Goal: Task Accomplishment & Management: Complete application form

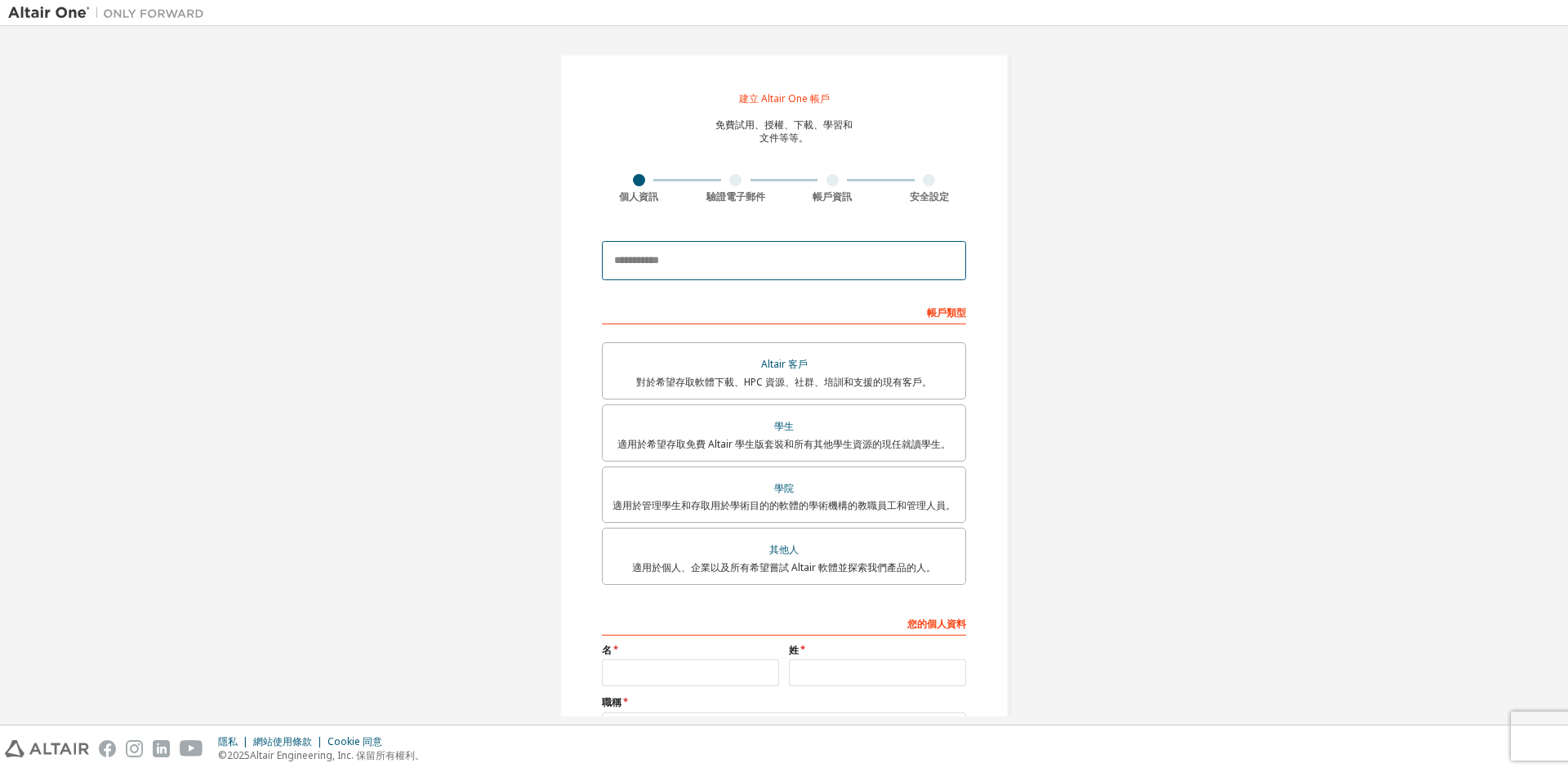
click at [743, 267] on input "email" at bounding box center [784, 260] width 364 height 39
click at [760, 439] on font "適用於希望存取免費 Altair 學生版套裝和所有其他學生資源的現任就讀學生。" at bounding box center [784, 444] width 334 height 14
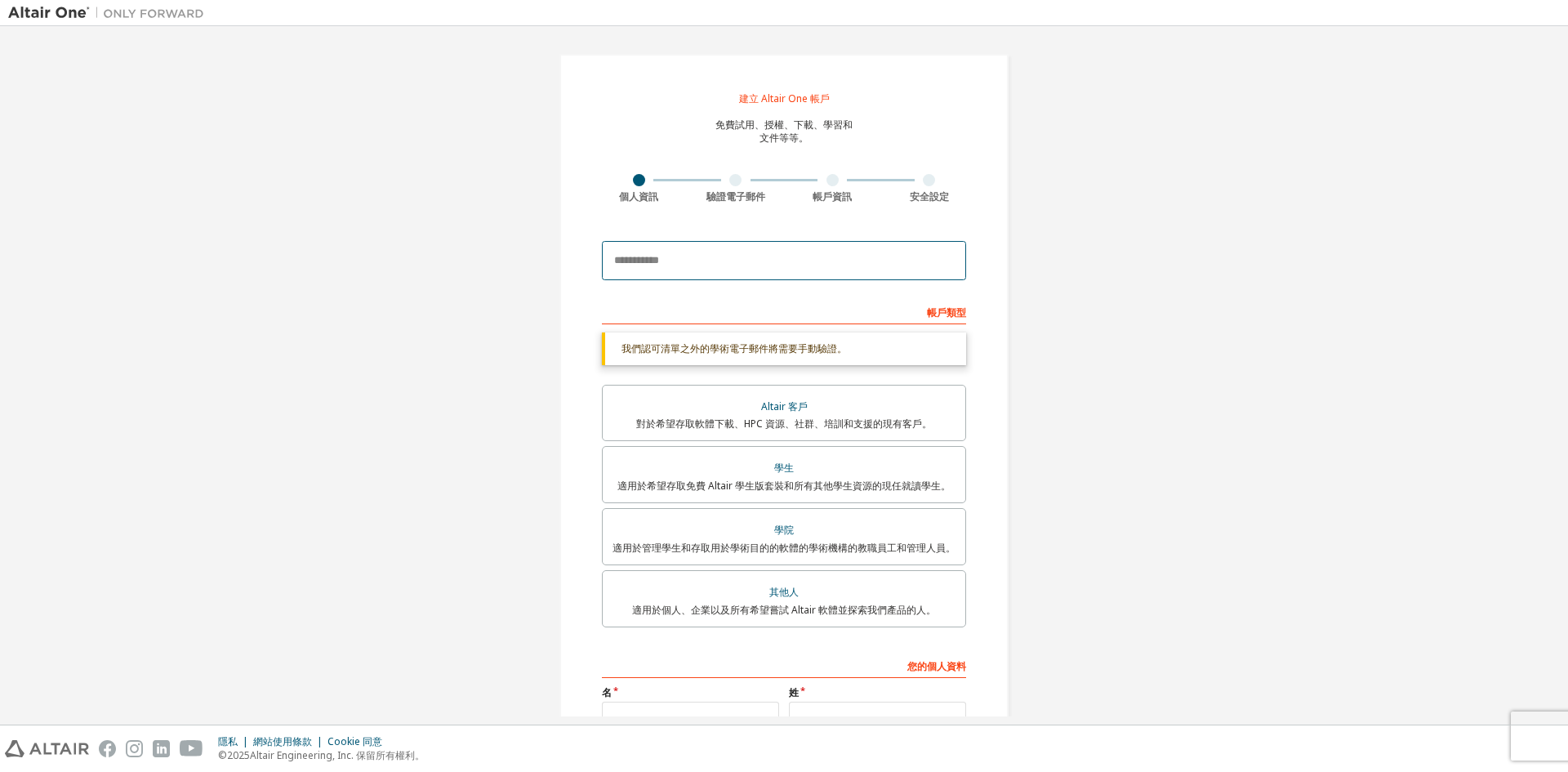
click at [733, 255] on input "email" at bounding box center [784, 260] width 364 height 39
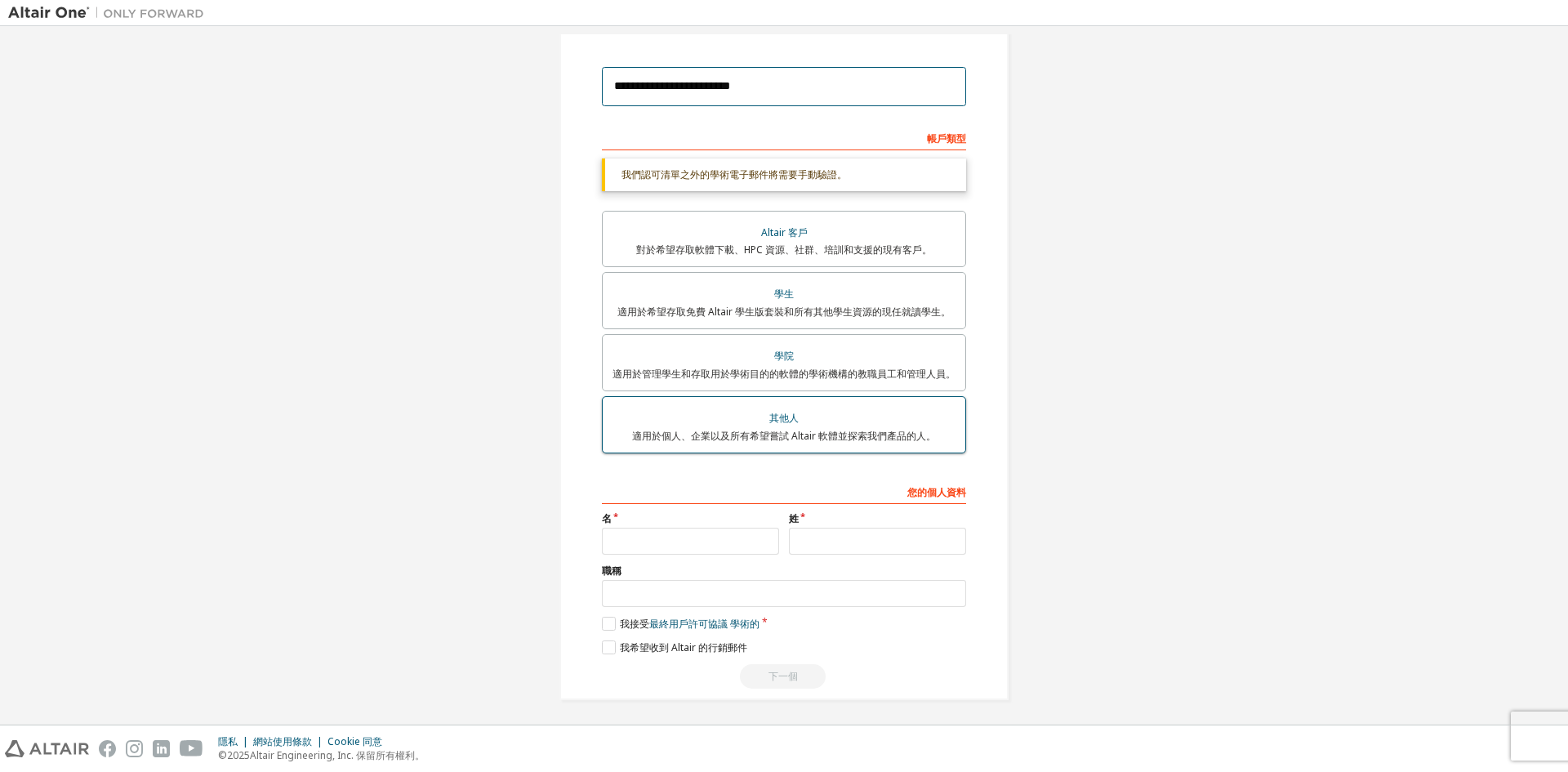
scroll to position [178, 0]
type input "**********"
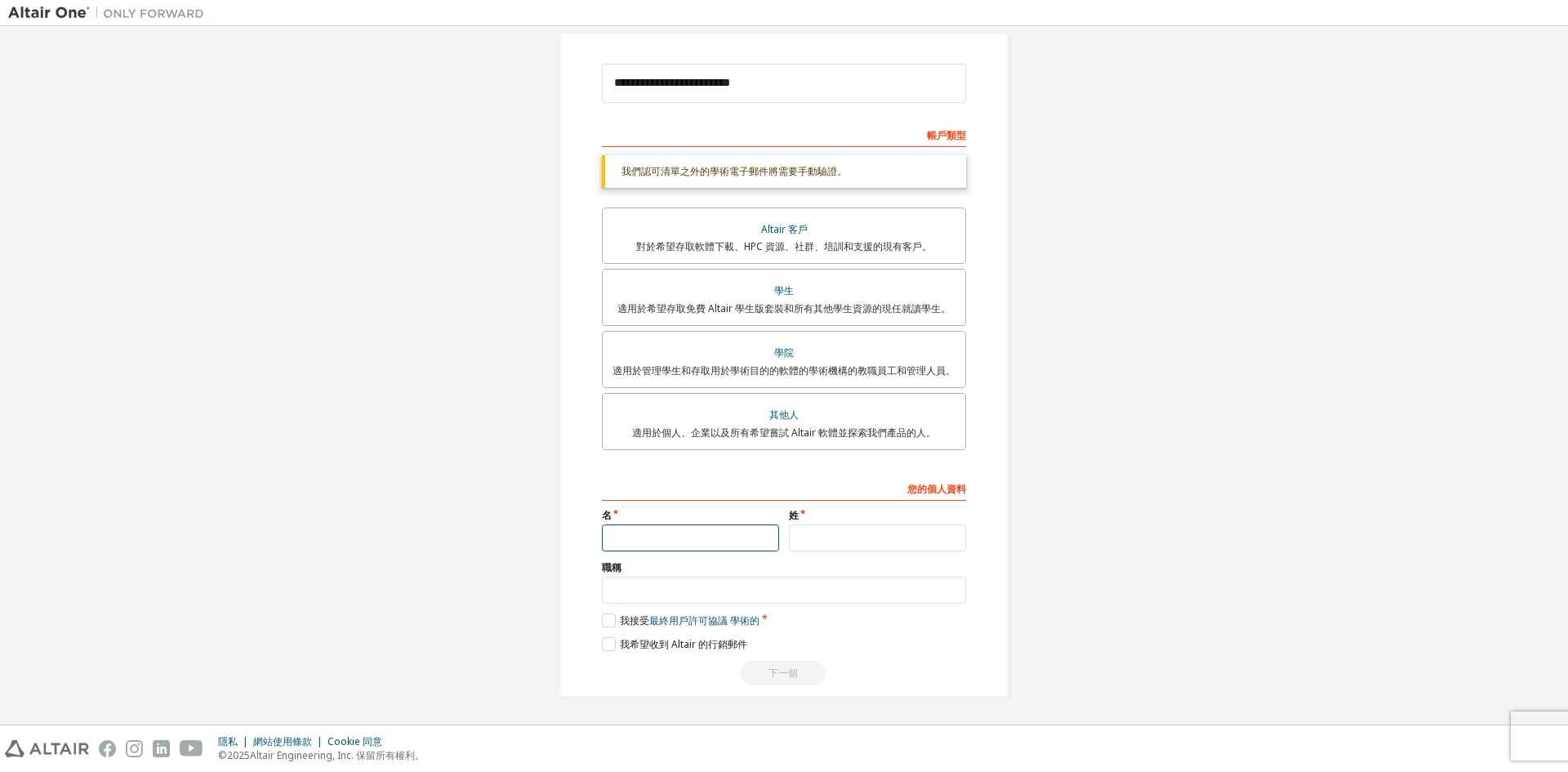
click at [699, 547] on input "text" at bounding box center [691, 538] width 178 height 27
type input "**"
click at [795, 543] on input "text" at bounding box center [877, 538] width 178 height 27
type input "*"
click at [782, 593] on input "text" at bounding box center [784, 591] width 364 height 27
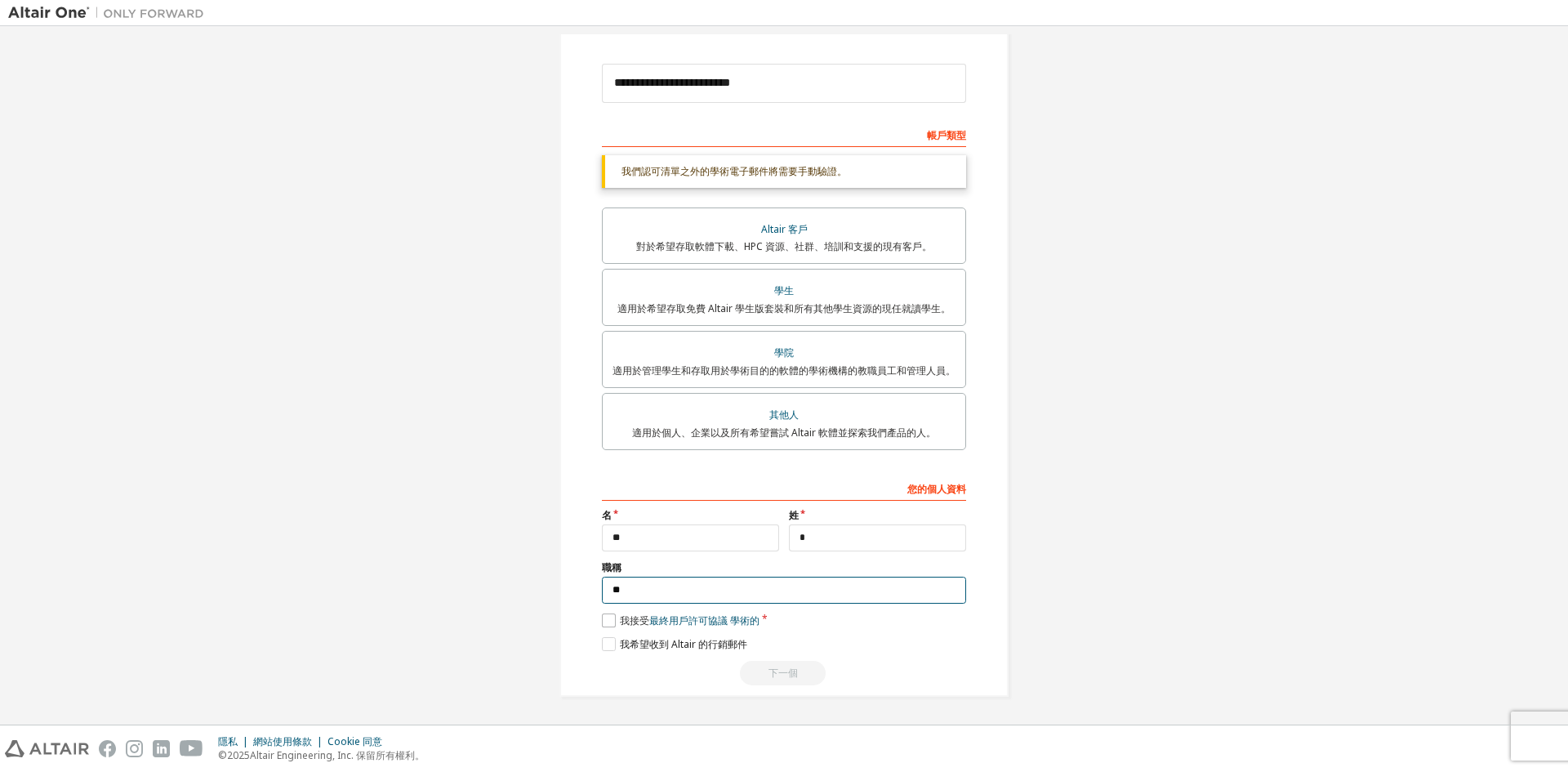
type input "**"
click at [609, 614] on label "我接受 最終用戶許可協議 學術的" at bounding box center [681, 620] width 158 height 14
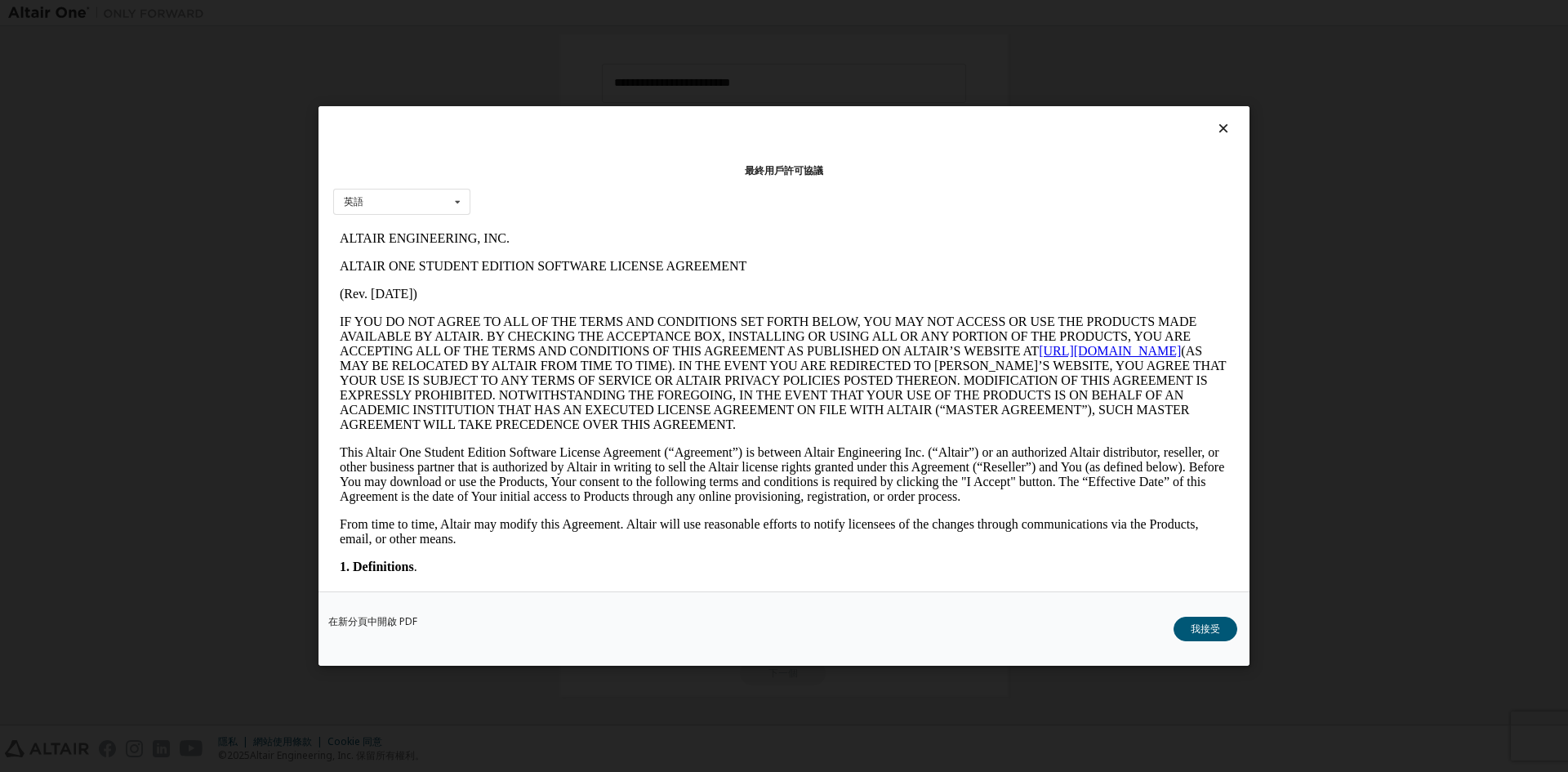
scroll to position [0, 0]
click at [1223, 635] on button "我接受" at bounding box center [1206, 629] width 64 height 24
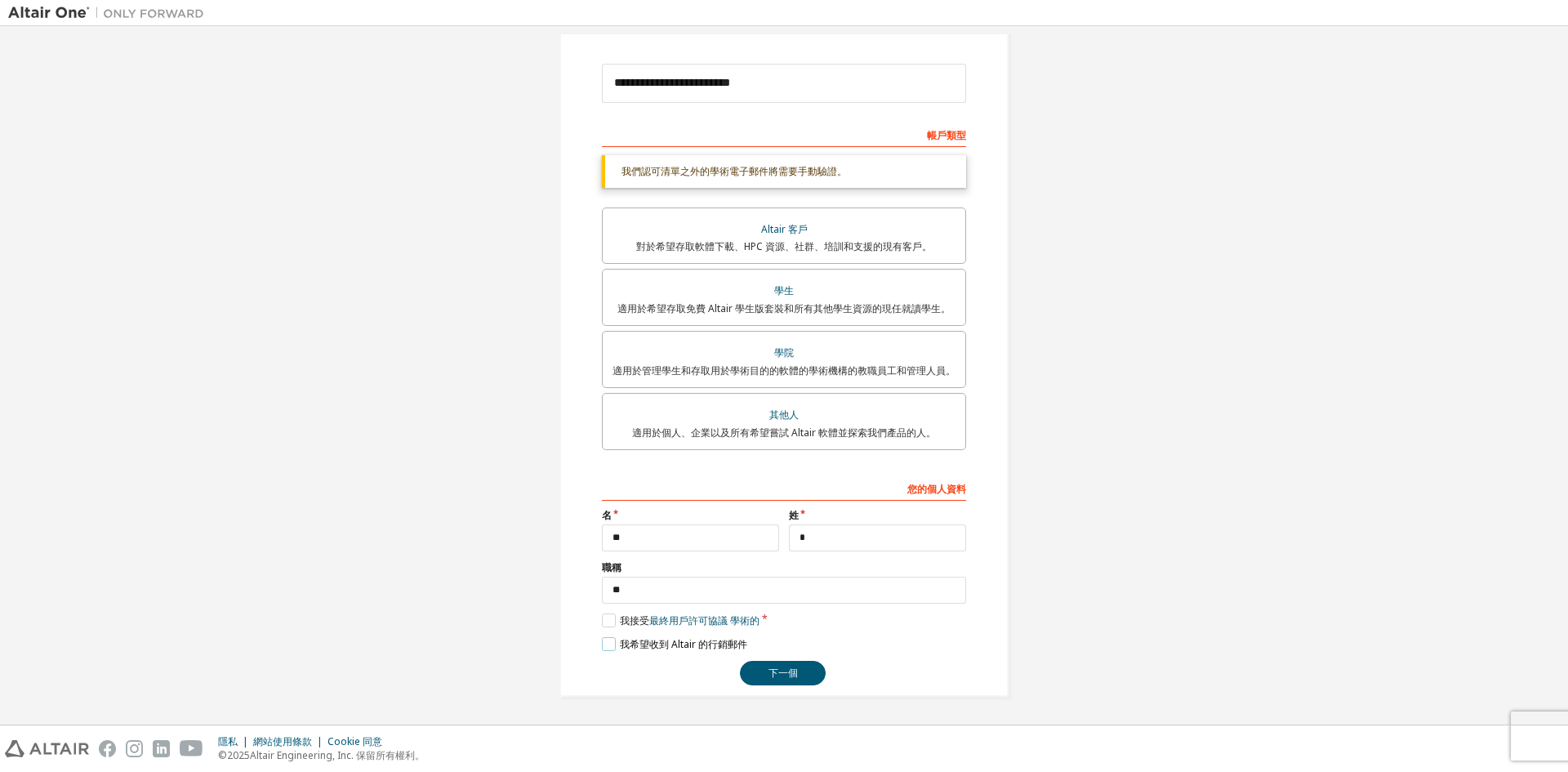
click at [603, 639] on label "我希望收到 Altair 的行銷郵件" at bounding box center [674, 644] width 145 height 14
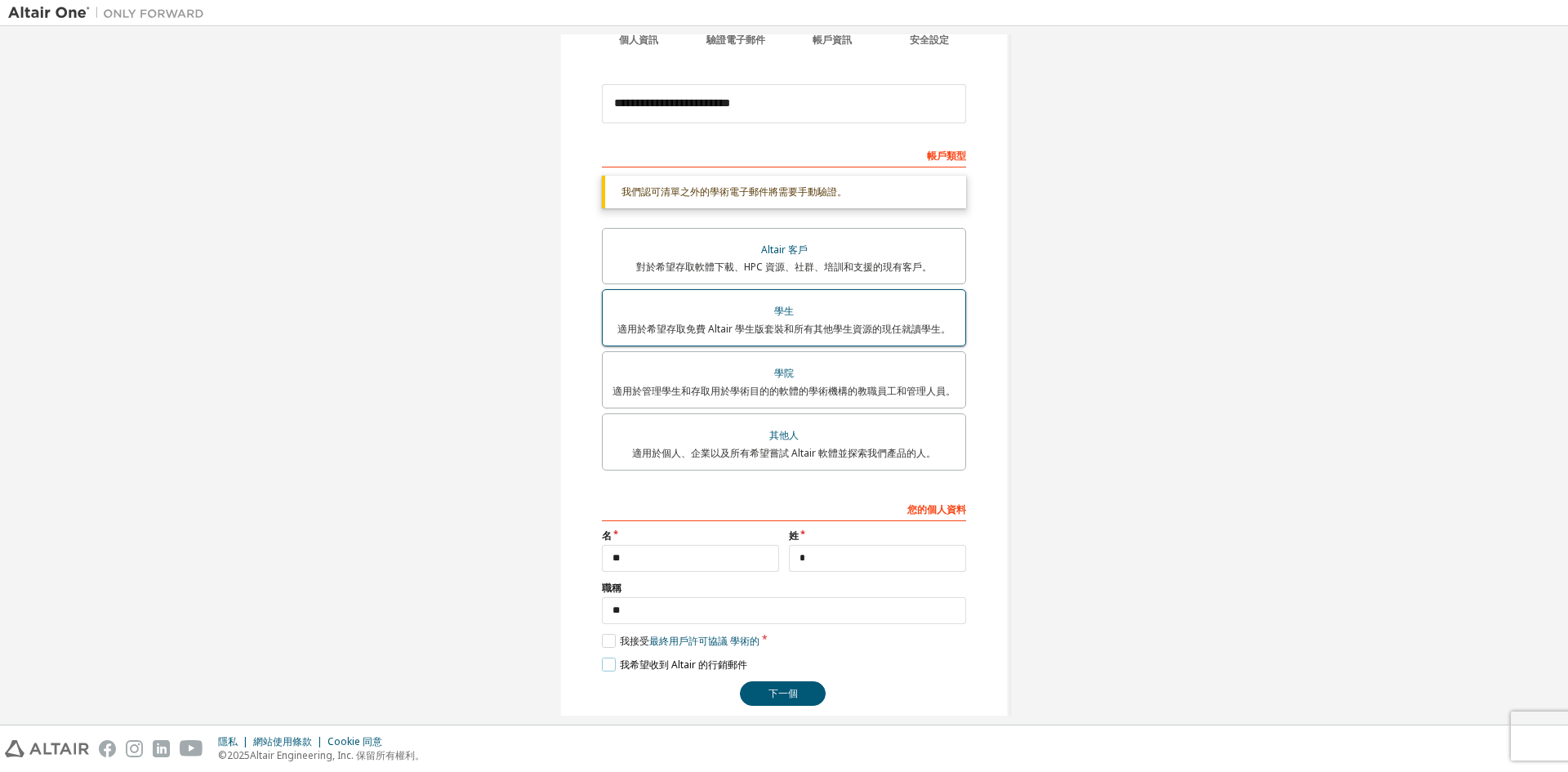
scroll to position [178, 0]
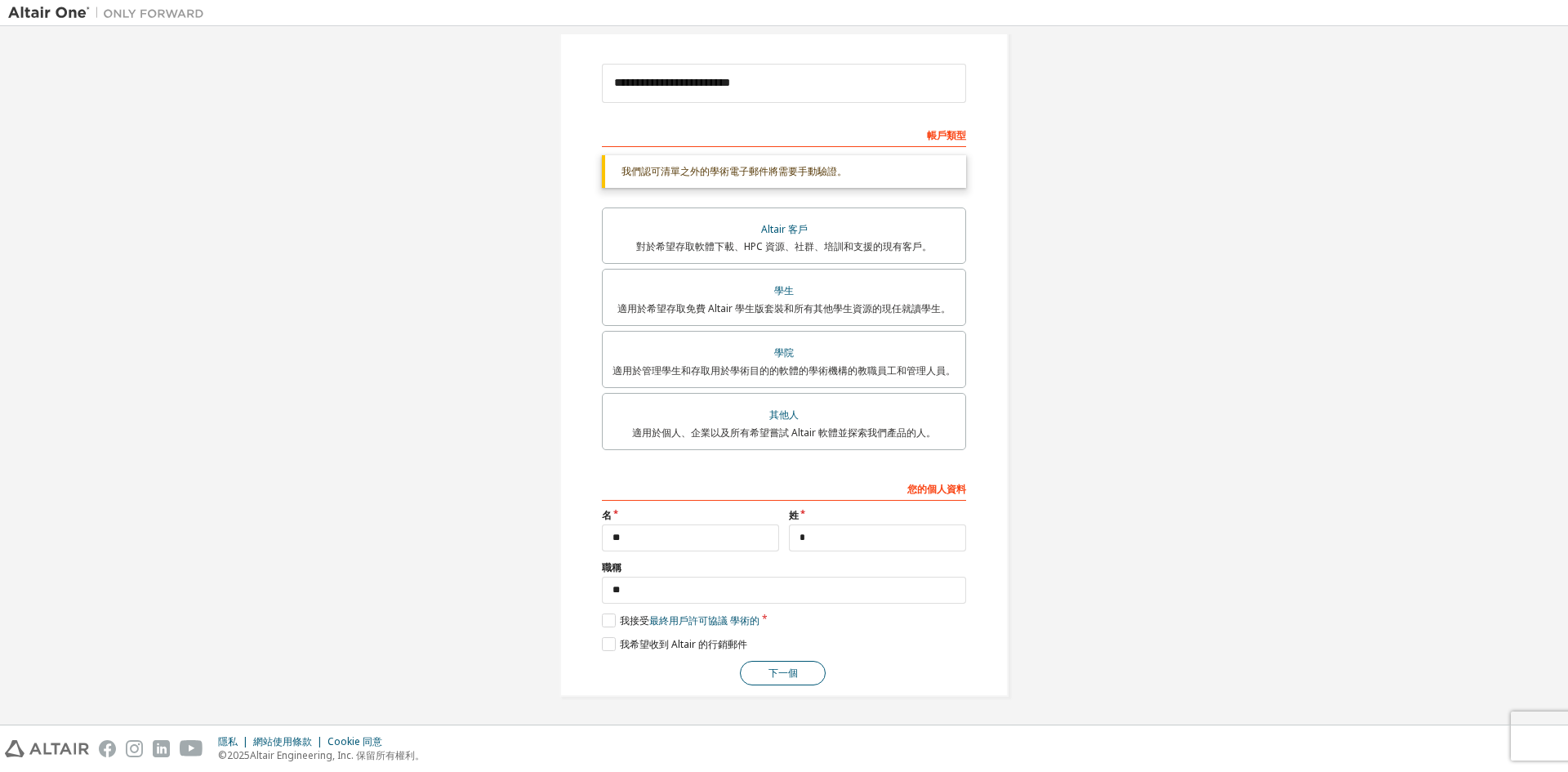
click at [774, 675] on font "下一個" at bounding box center [783, 672] width 30 height 14
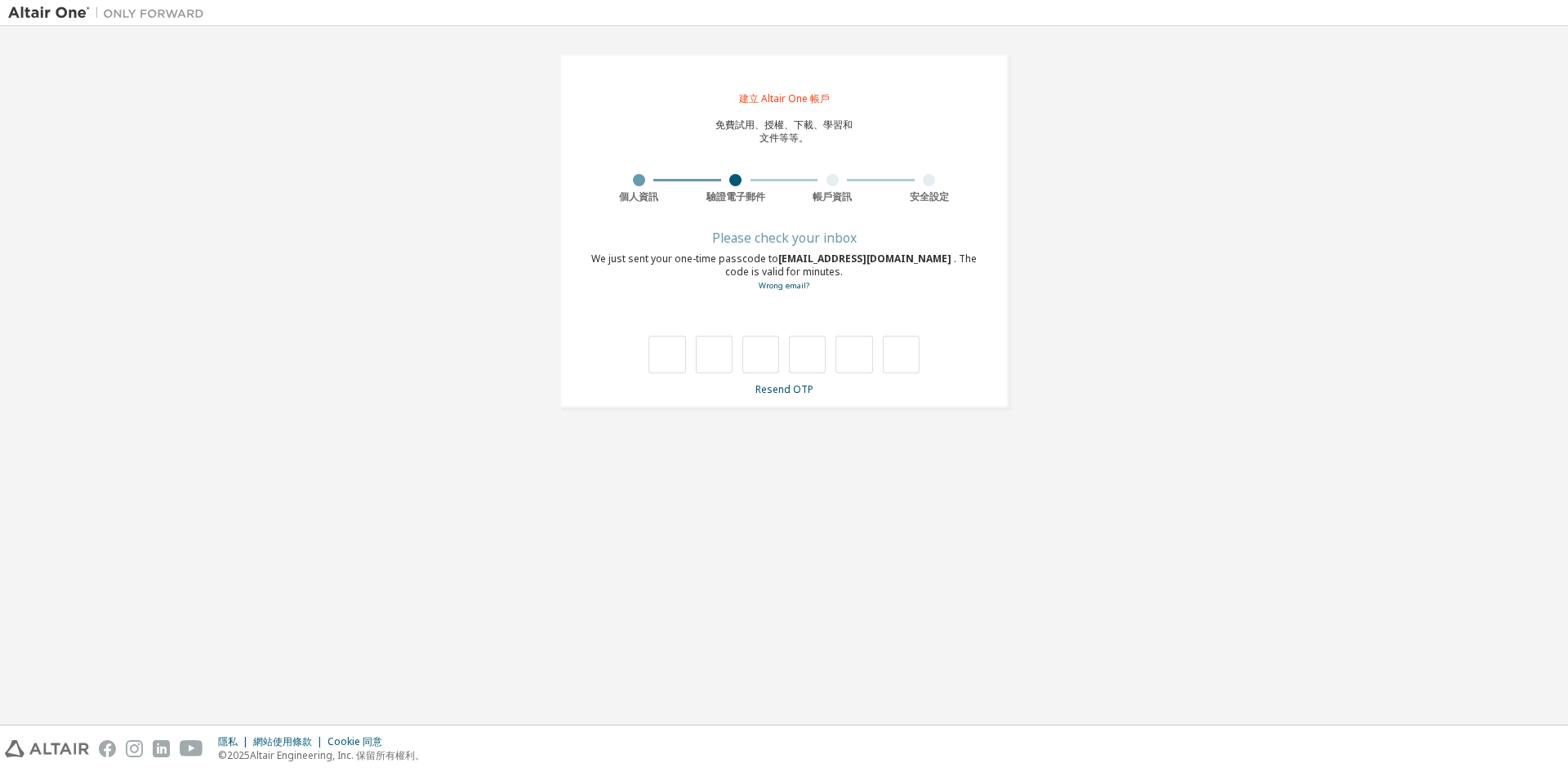
scroll to position [0, 0]
click at [768, 392] on font "重新發送一次性密碼" at bounding box center [784, 391] width 88 height 14
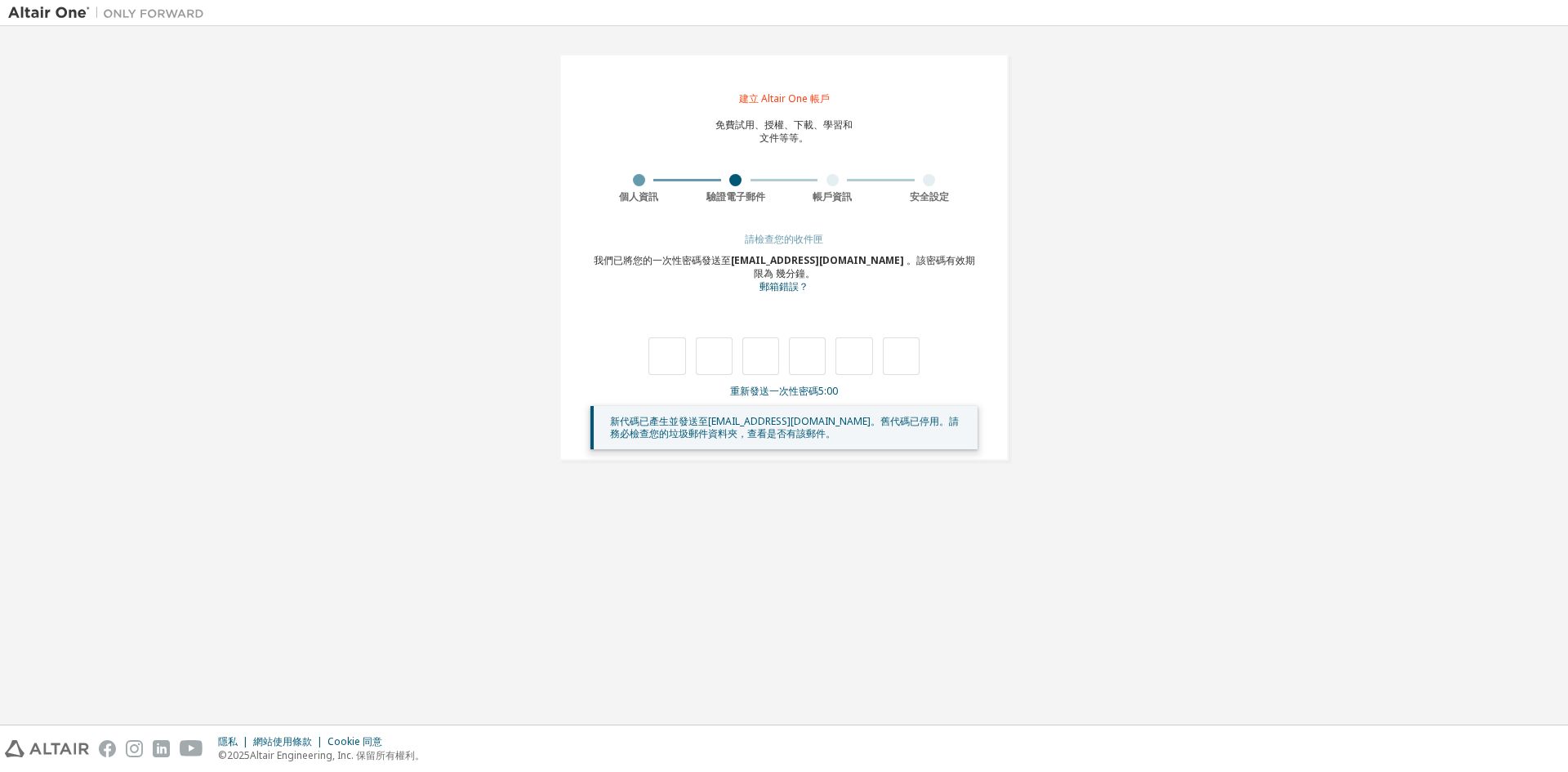
click at [738, 177] on div at bounding box center [736, 180] width 13 height 13
click at [759, 238] on font "請檢查您的收件匣" at bounding box center [784, 238] width 78 height 14
click at [776, 290] on font "郵箱錯誤？" at bounding box center [784, 286] width 49 height 14
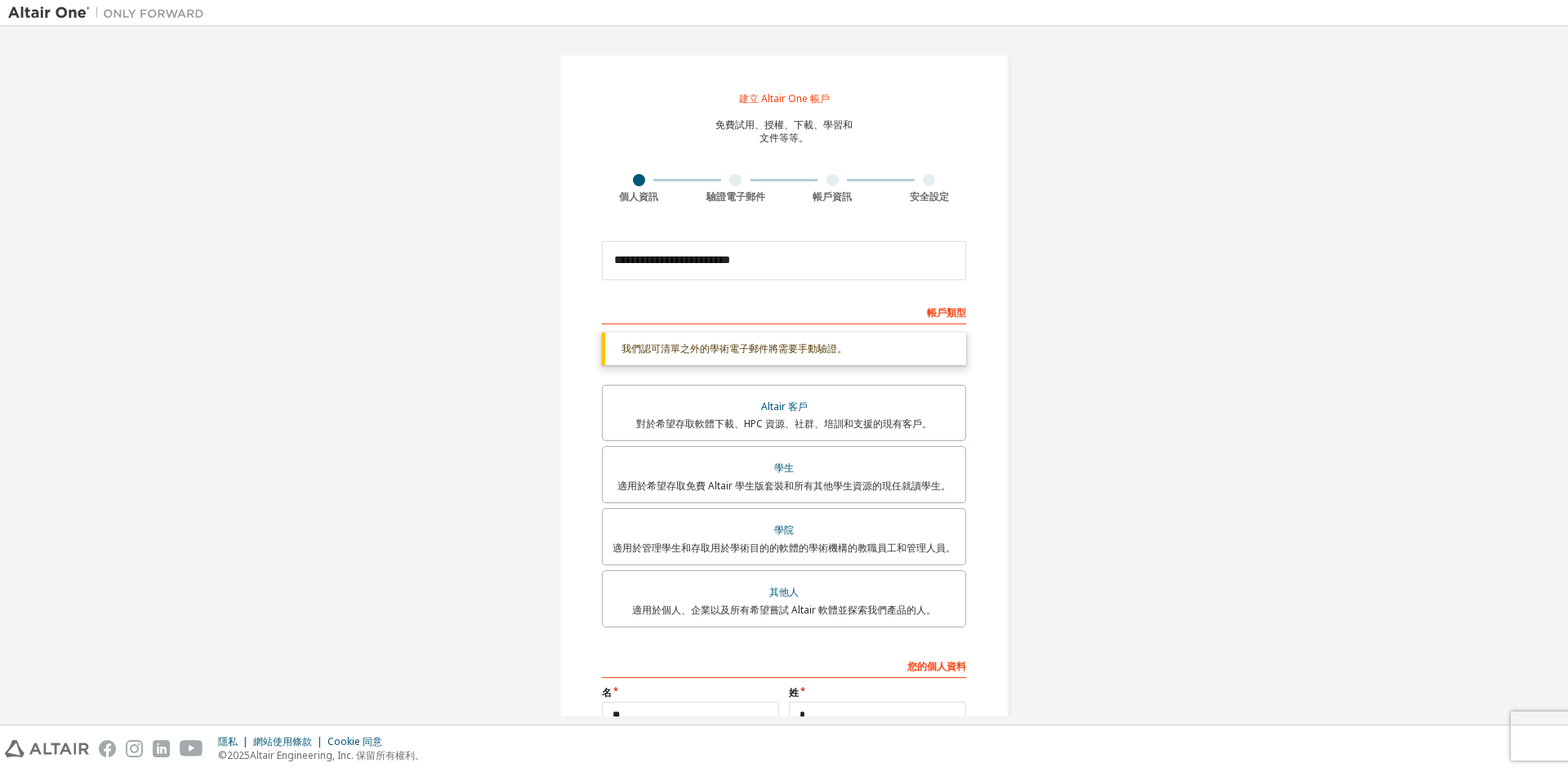
scroll to position [82, 0]
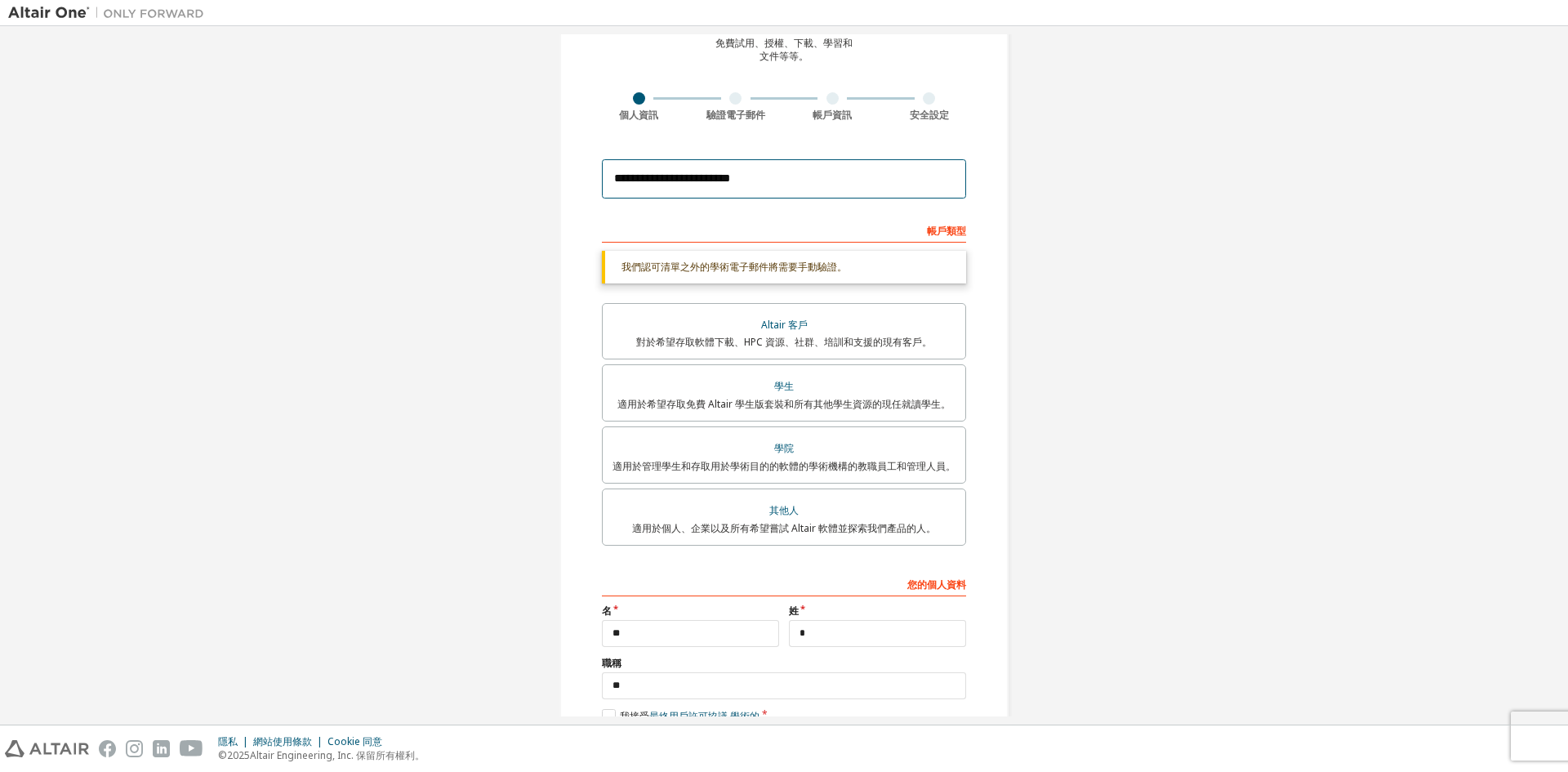
click at [665, 188] on input "**********" at bounding box center [784, 179] width 364 height 39
click at [610, 185] on input "**********" at bounding box center [784, 179] width 364 height 39
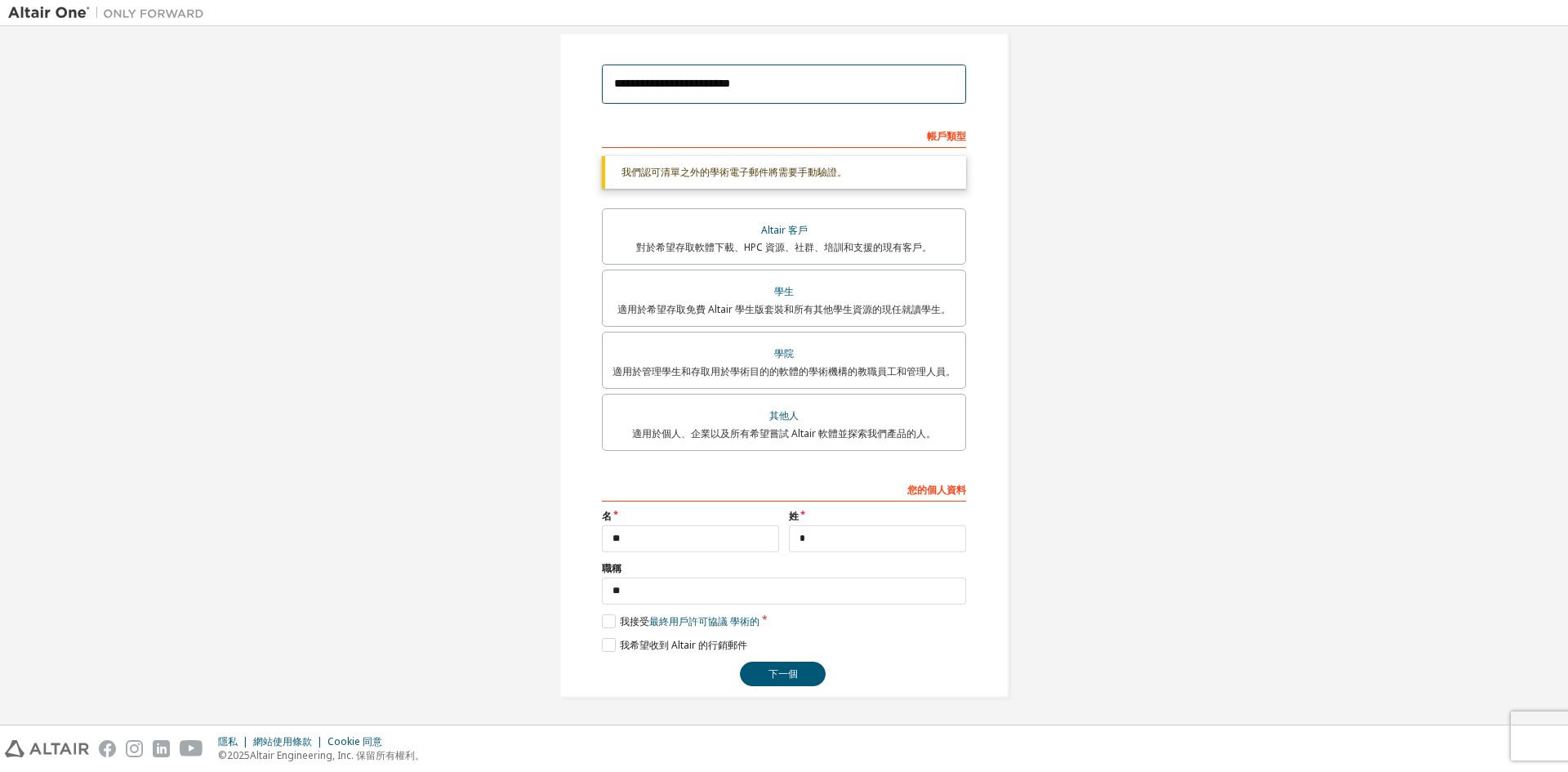
scroll to position [178, 0]
click at [757, 673] on button "下一個" at bounding box center [783, 673] width 86 height 24
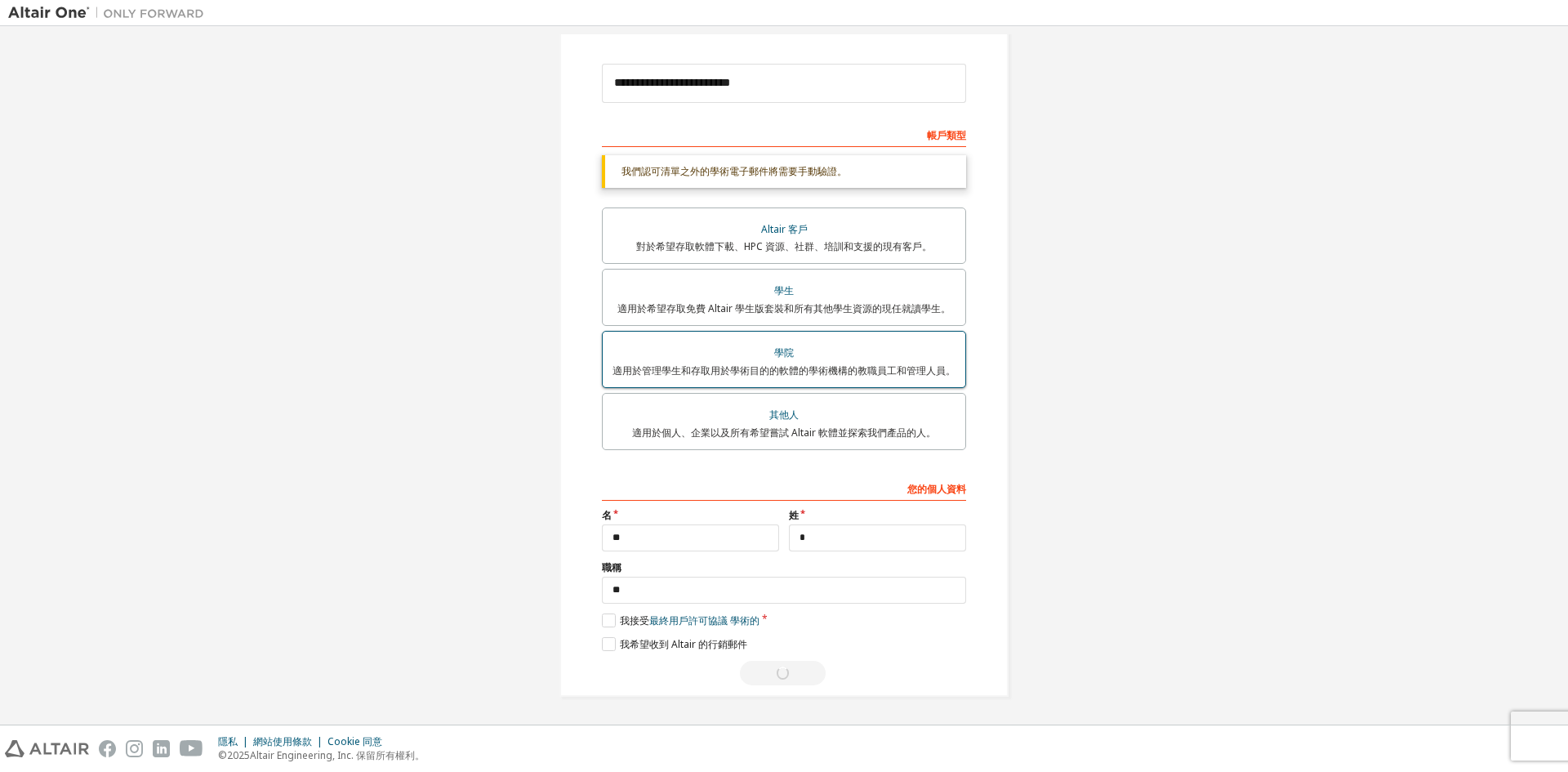
scroll to position [0, 0]
